Goal: Complete application form: Complete application form

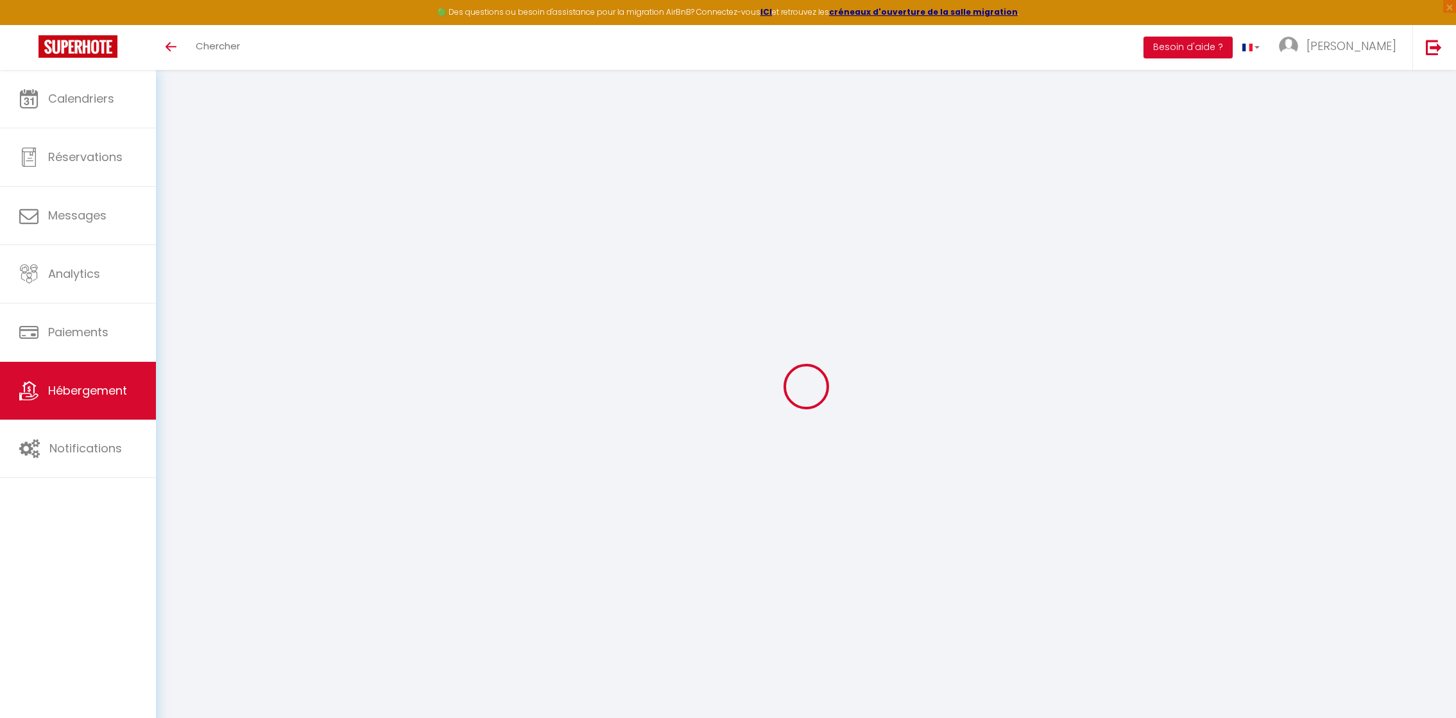
select select "3"
select select "2"
select select "1"
select select
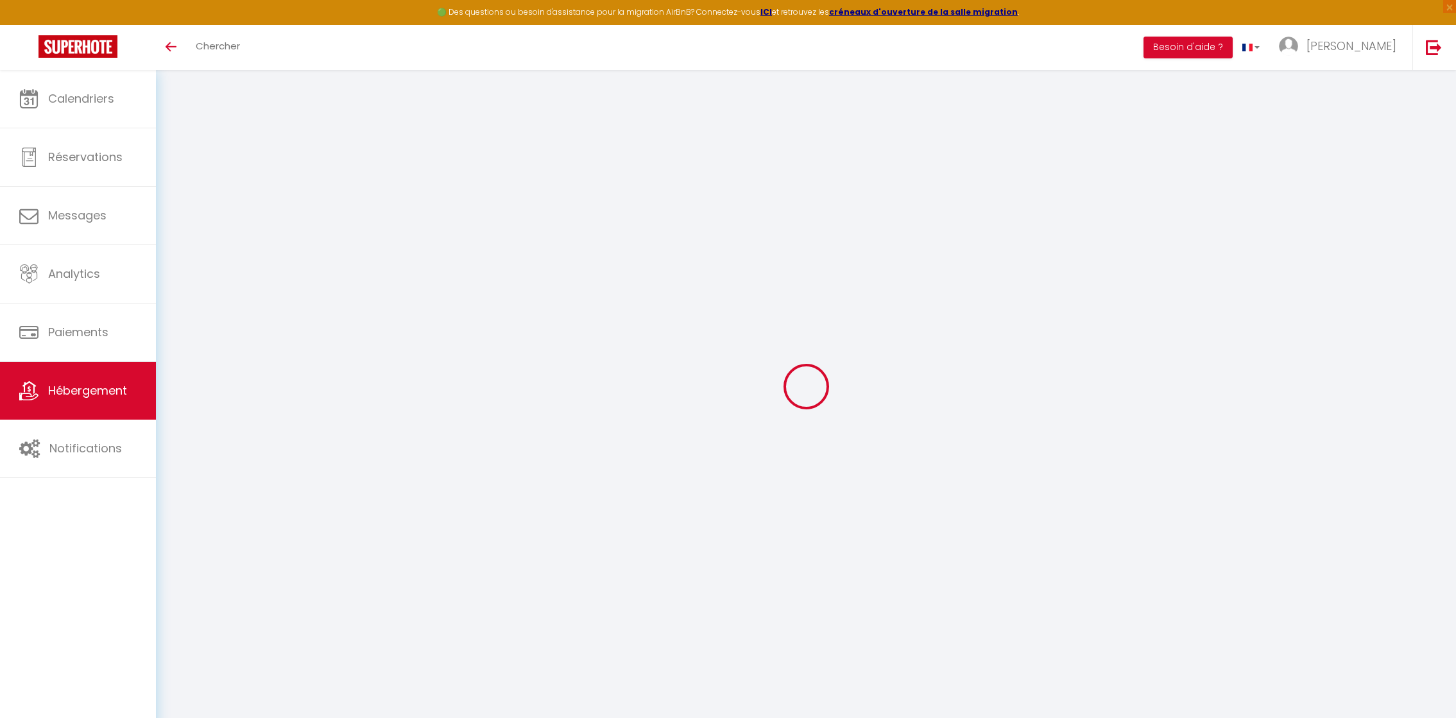
select select "28"
select select
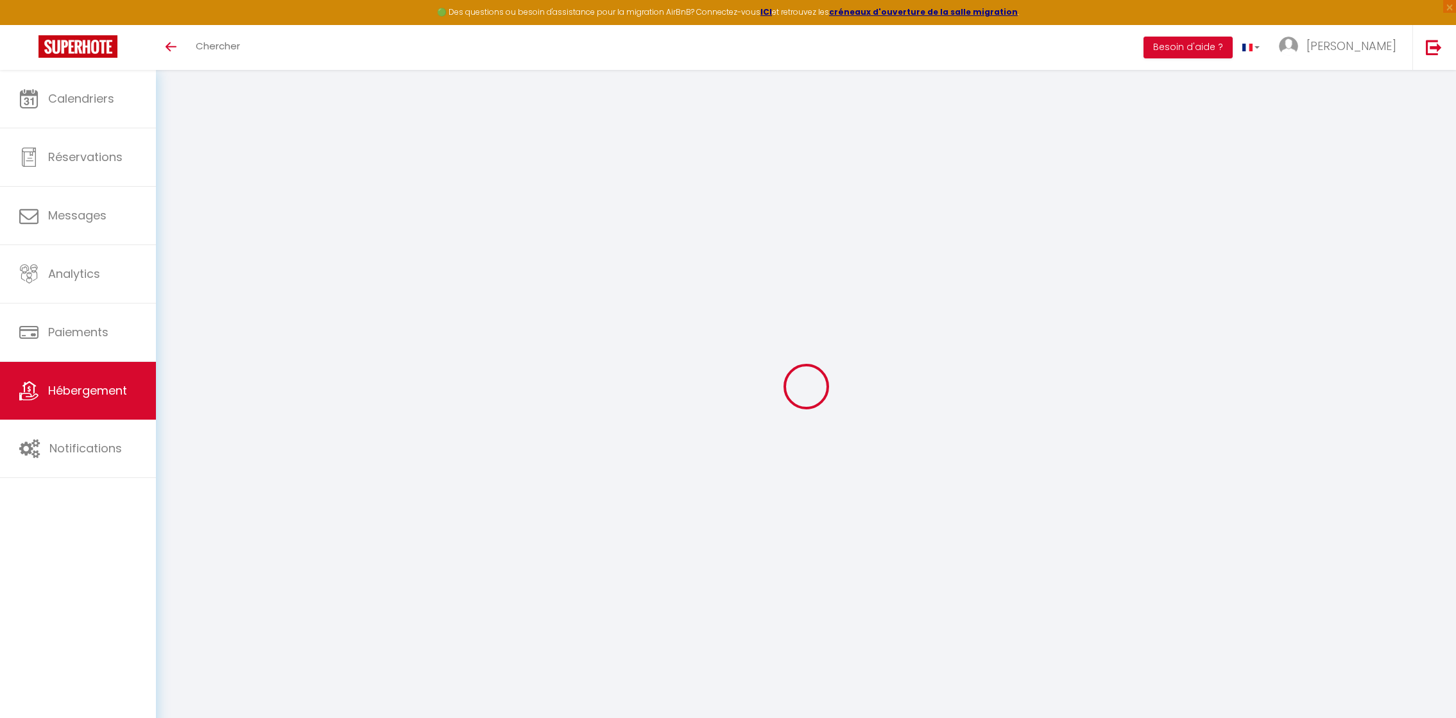
select select
checkbox input "false"
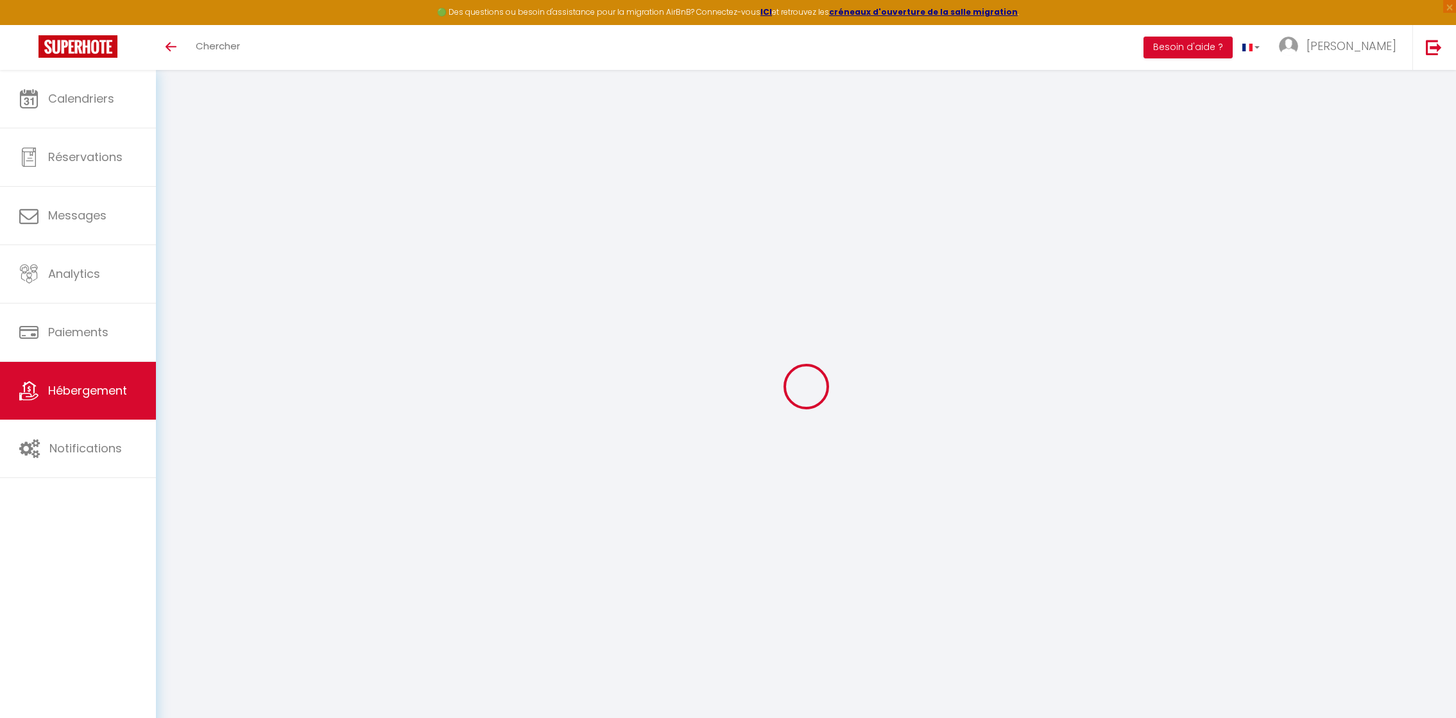
checkbox input "false"
select select
type input "NOGENT s/ SEINE - PEPINIERE"
type input "[PERSON_NAME]"
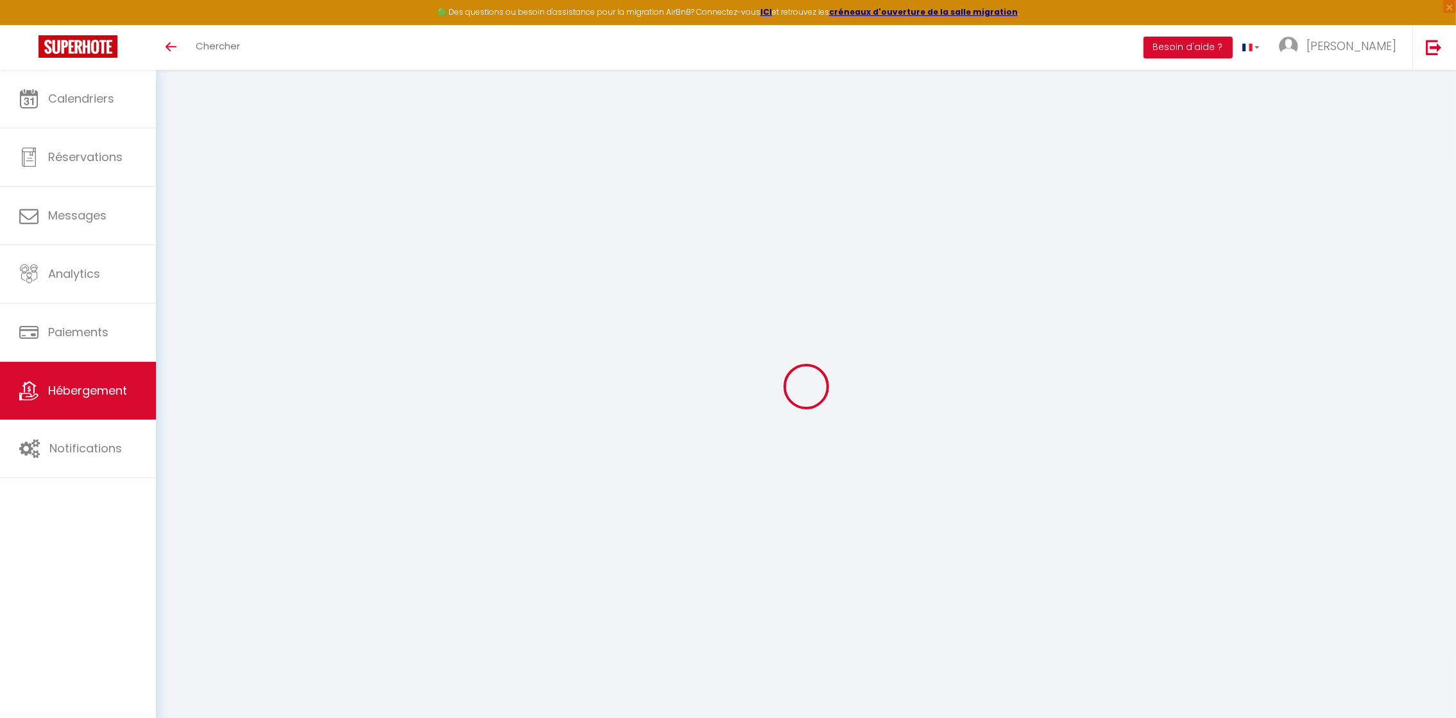
type input "HUARD"
type input "[STREET_ADDRESS]"
type input "10400"
type input "NOGENT SUR SEINE"
select select
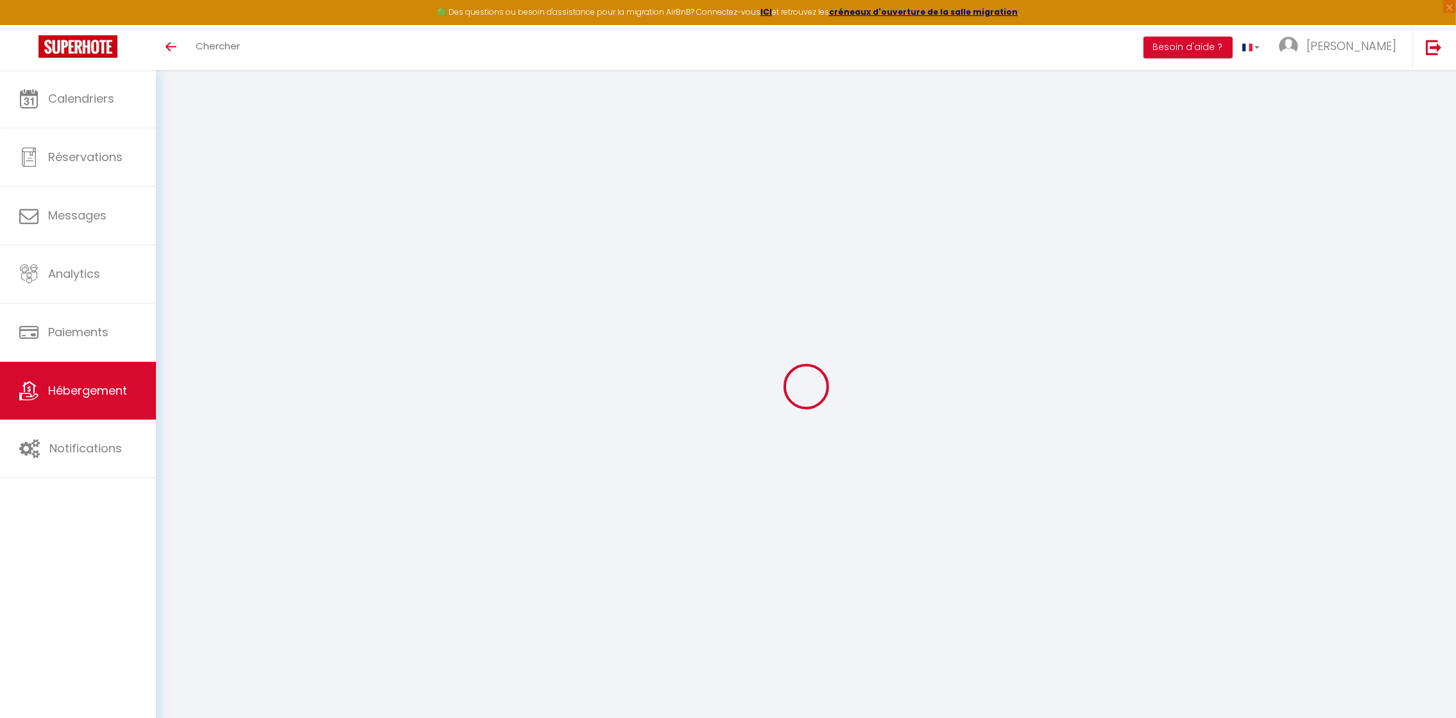
select select "2"
type input "70"
type input "20"
type input "35"
type input "5"
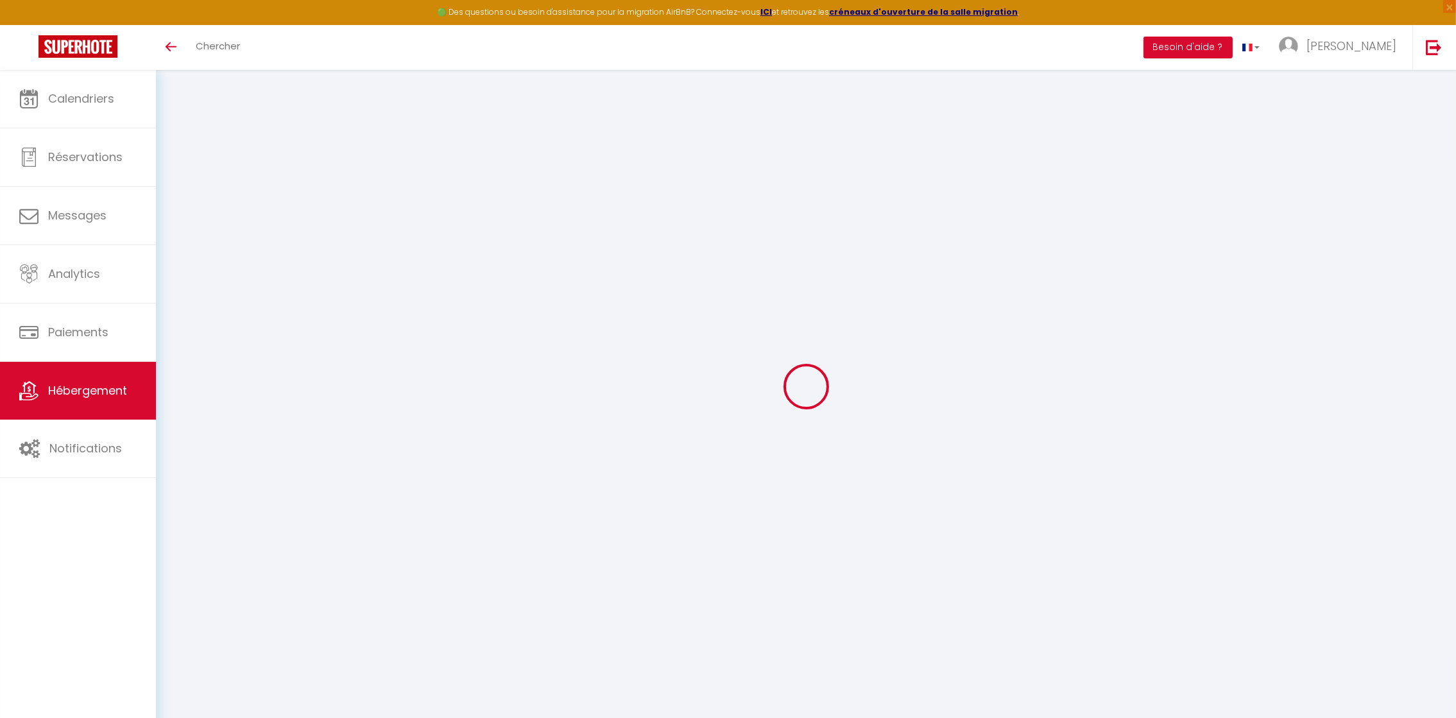
type input "3.10"
select select
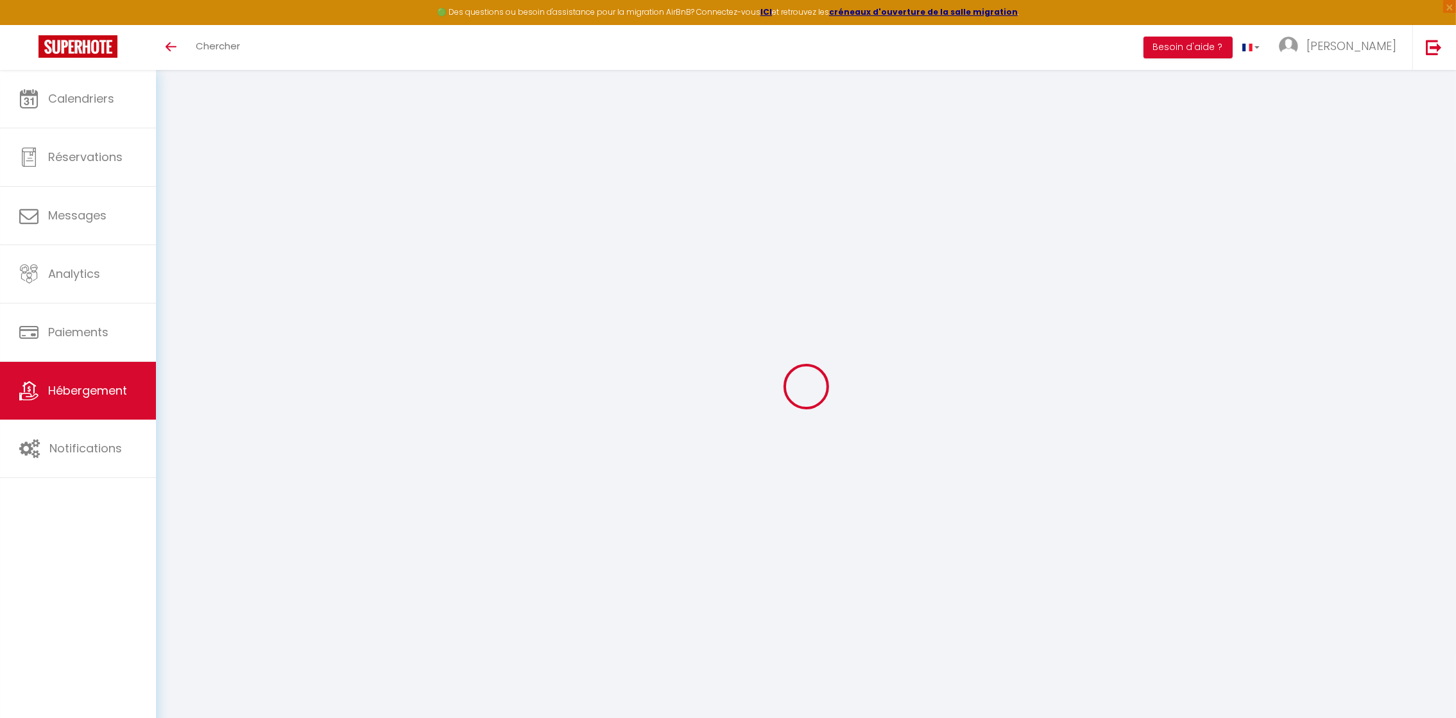
select select
type input "[STREET_ADDRESS]"
type input "10400"
type input "Nogent-[GEOGRAPHIC_DATA]"
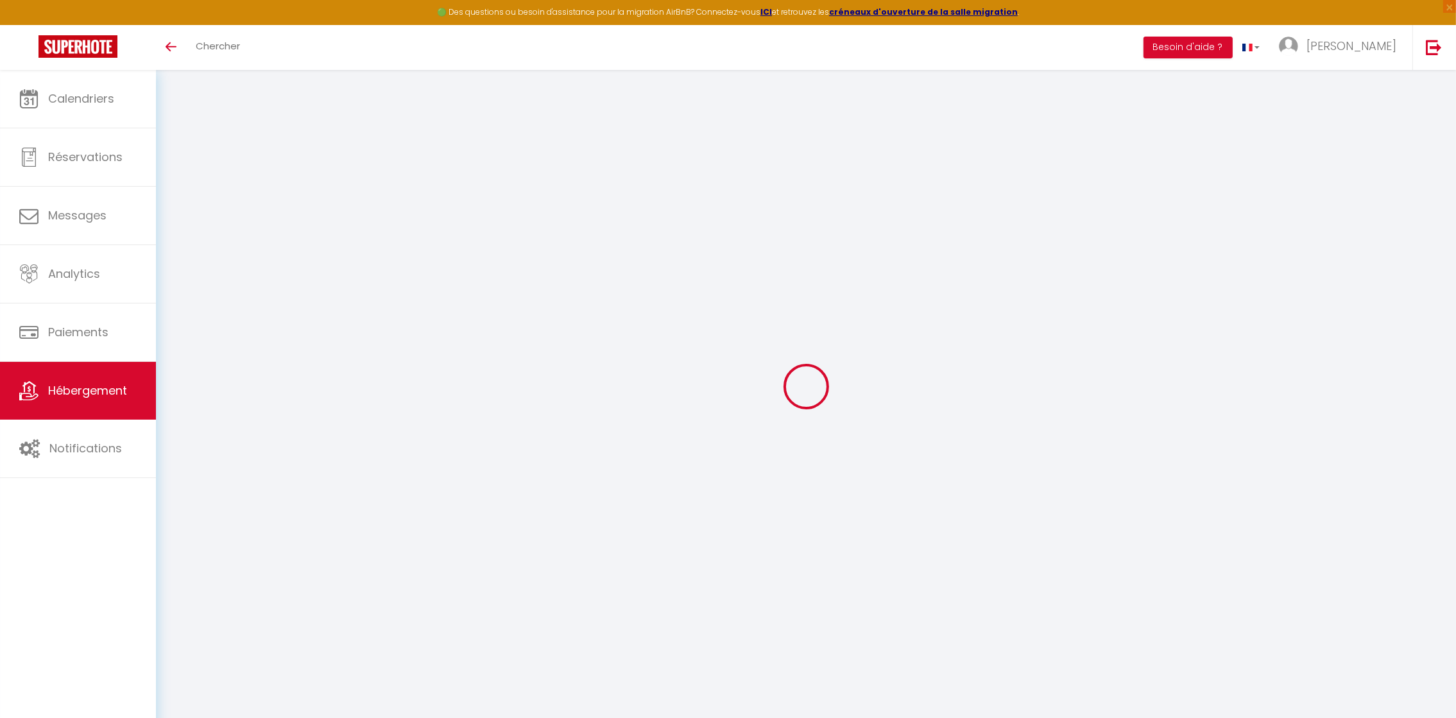
type input "[EMAIL_ADDRESS][DOMAIN_NAME]"
select select
checkbox input "false"
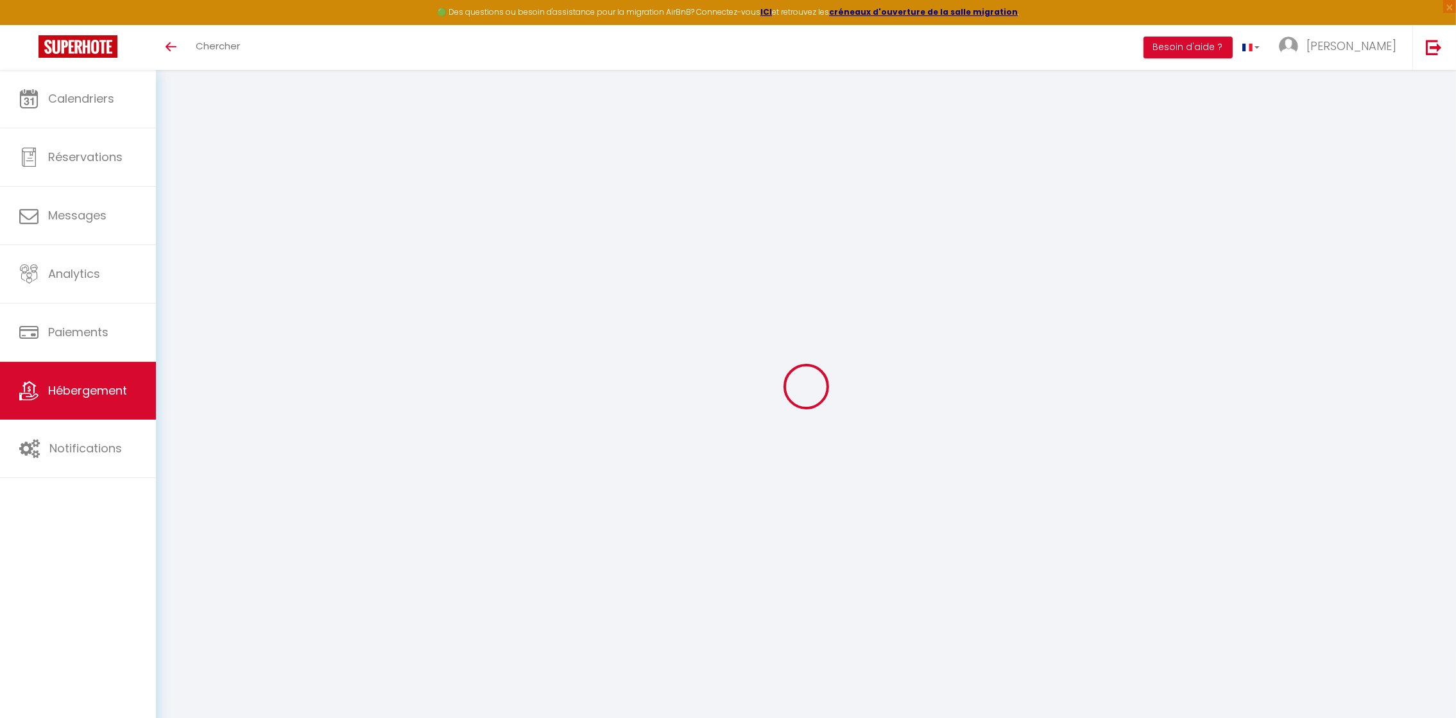
checkbox input "false"
radio input "true"
type input "0"
type input "15"
type input "0"
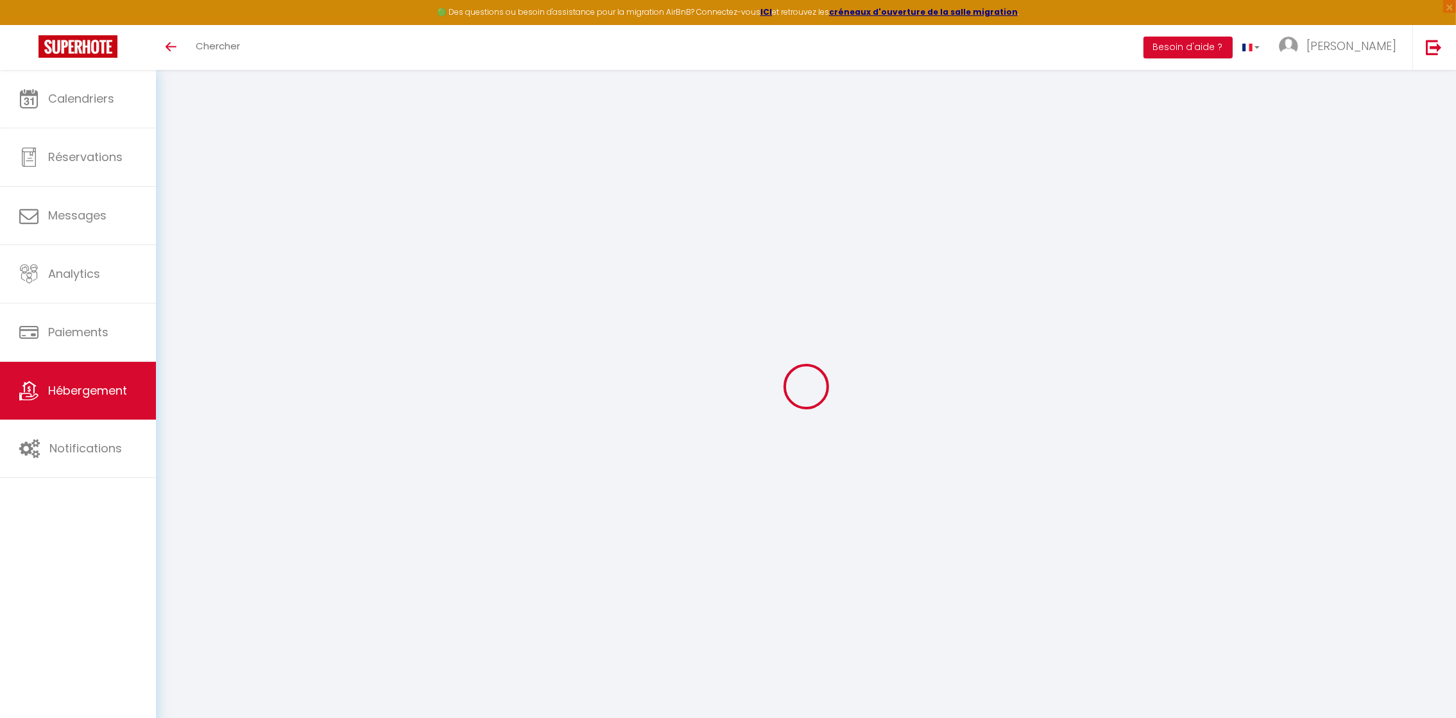
type input "0"
select select
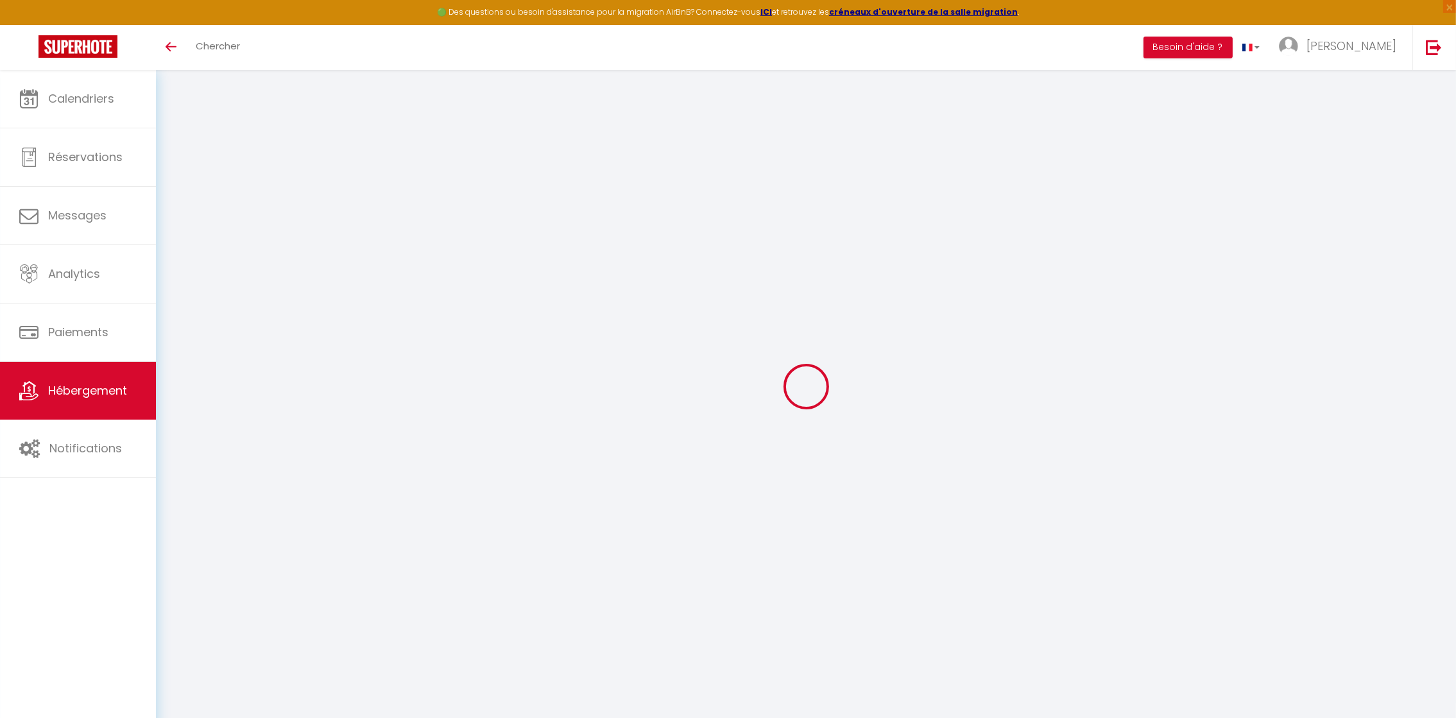
select select
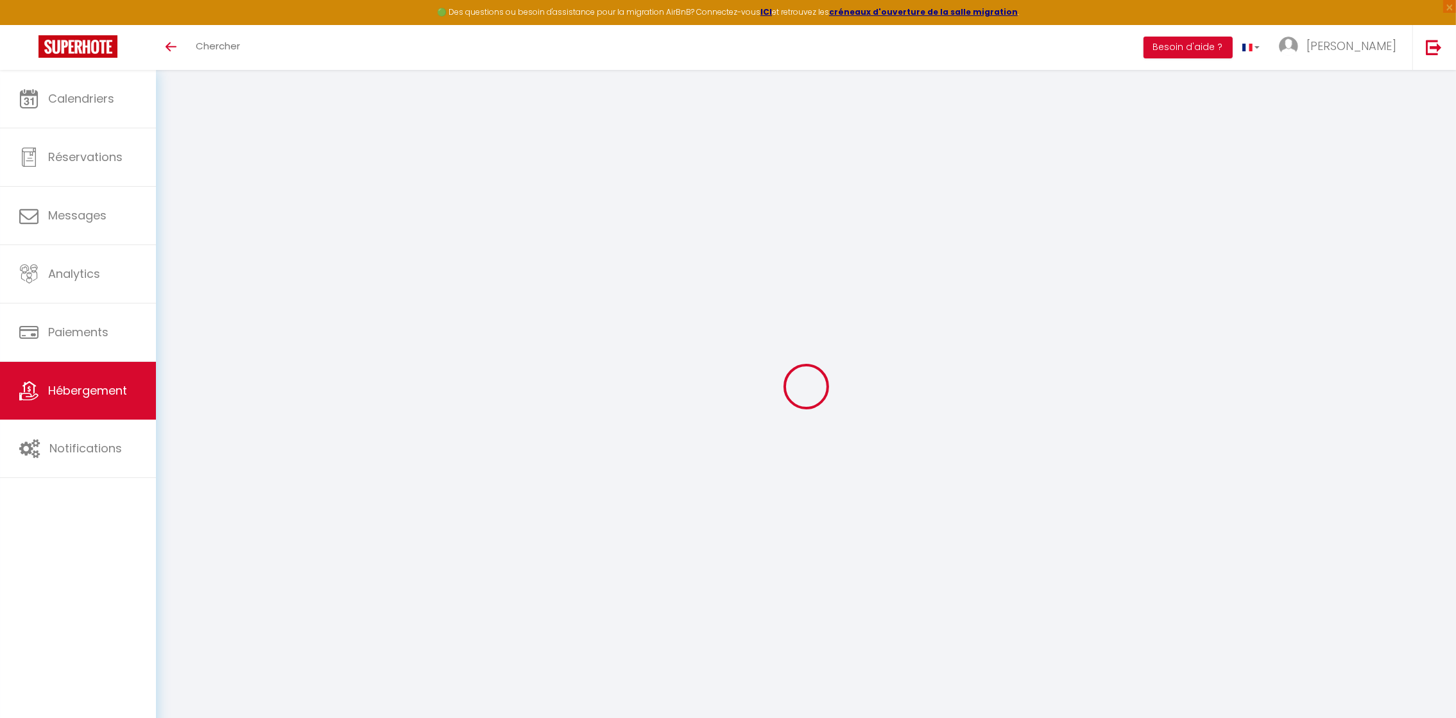
select select
checkbox input "false"
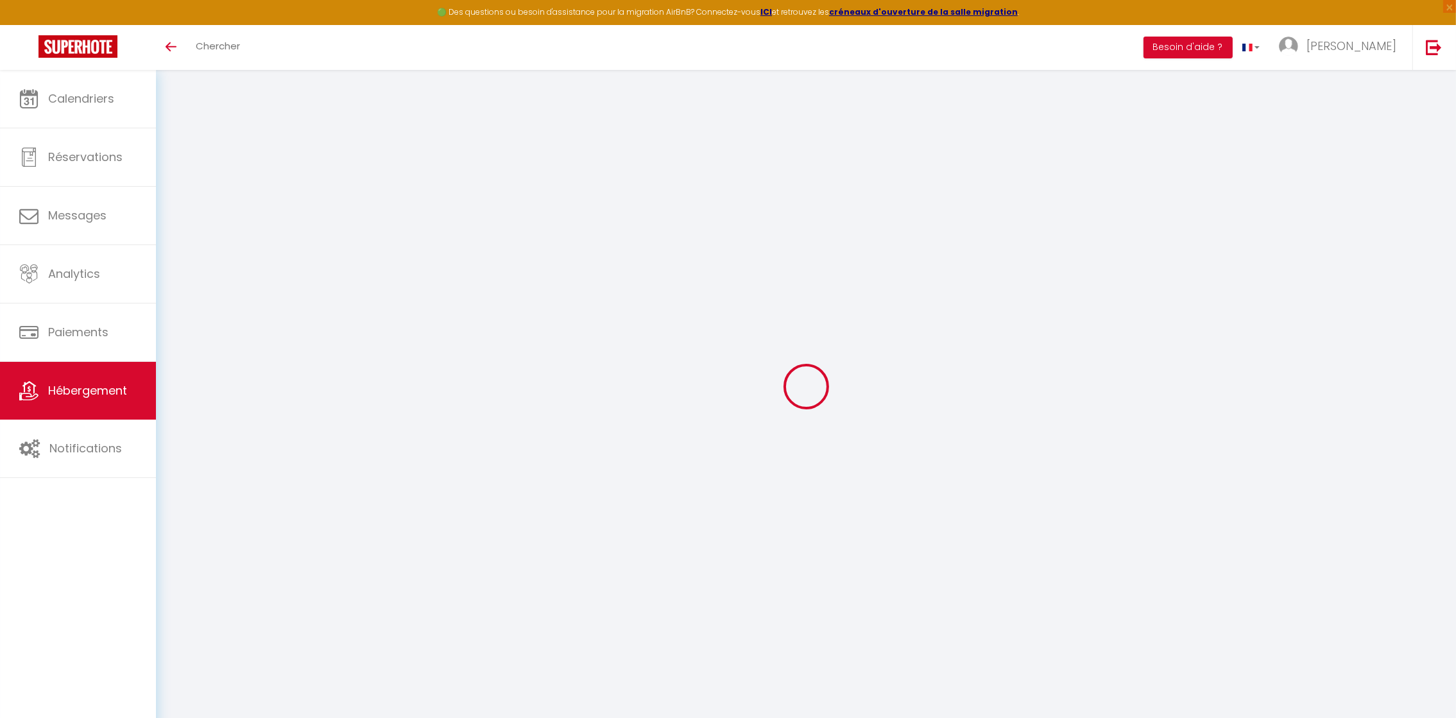
checkbox input "false"
select select
checkbox input "false"
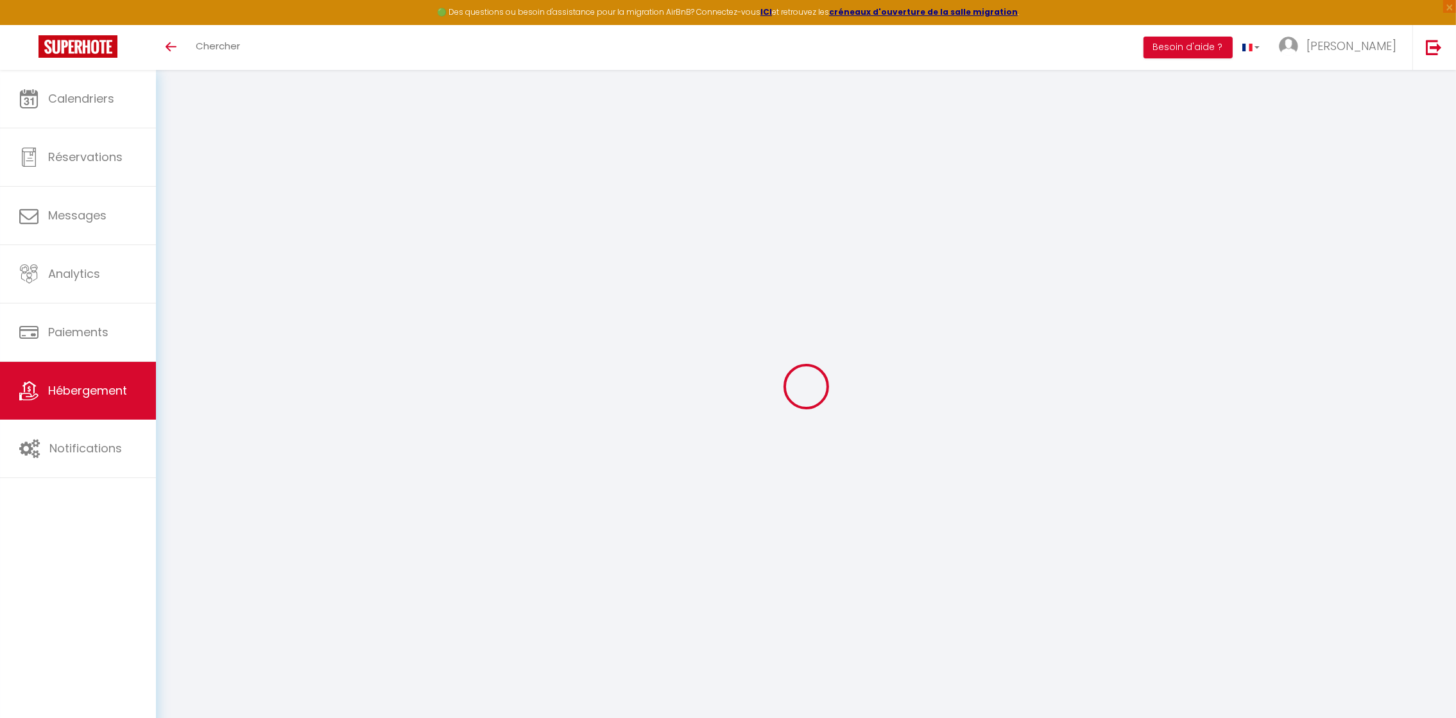
checkbox input "false"
select select "15:00"
select select "00:00"
select select "11:00"
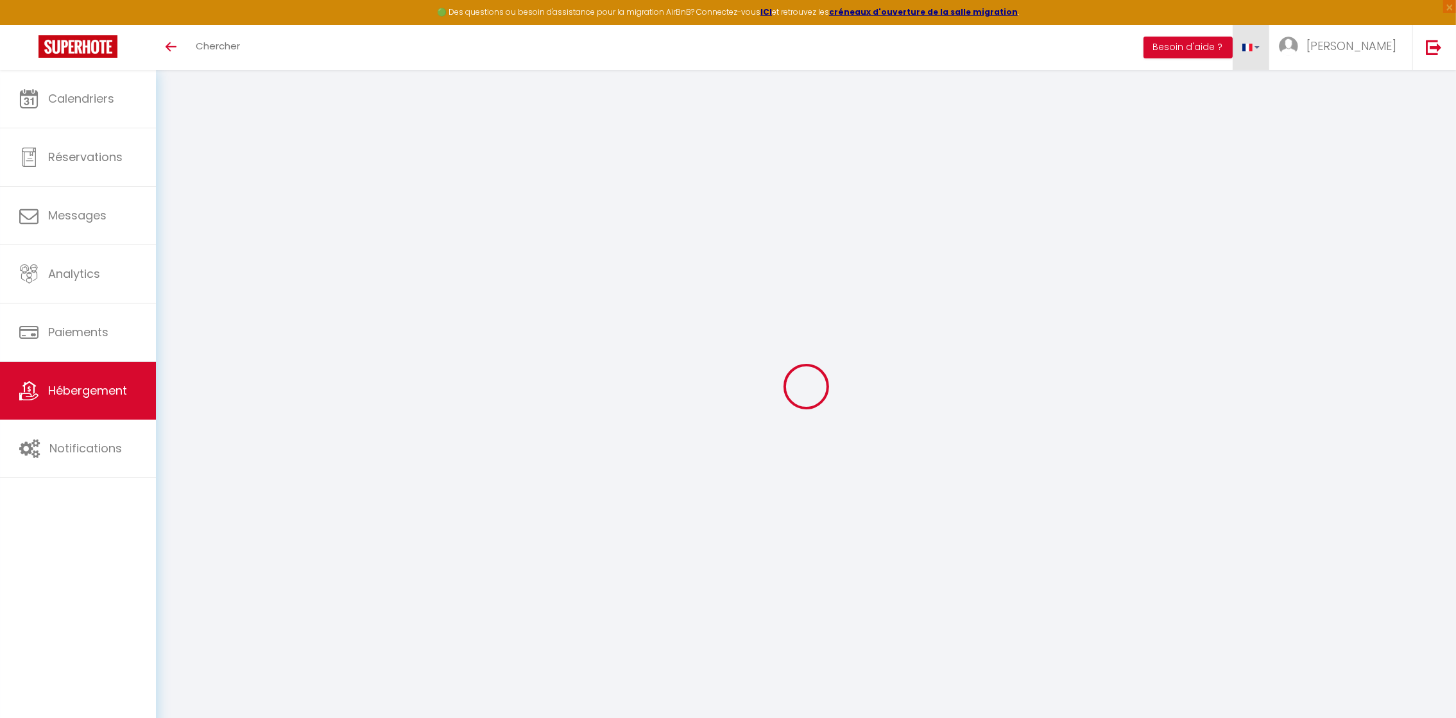
select select "30"
select select "120"
select select "22:00"
select select
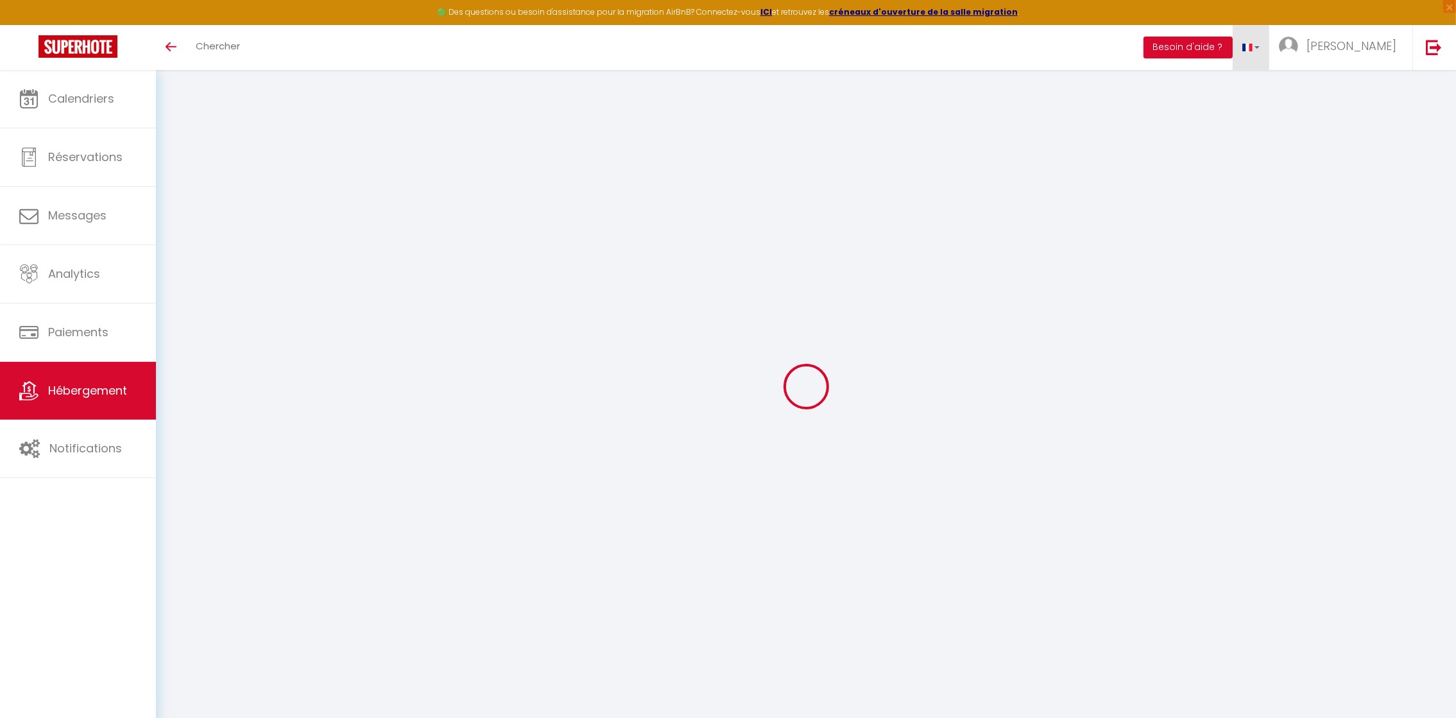
checkbox input "false"
